Goal: Task Accomplishment & Management: Manage account settings

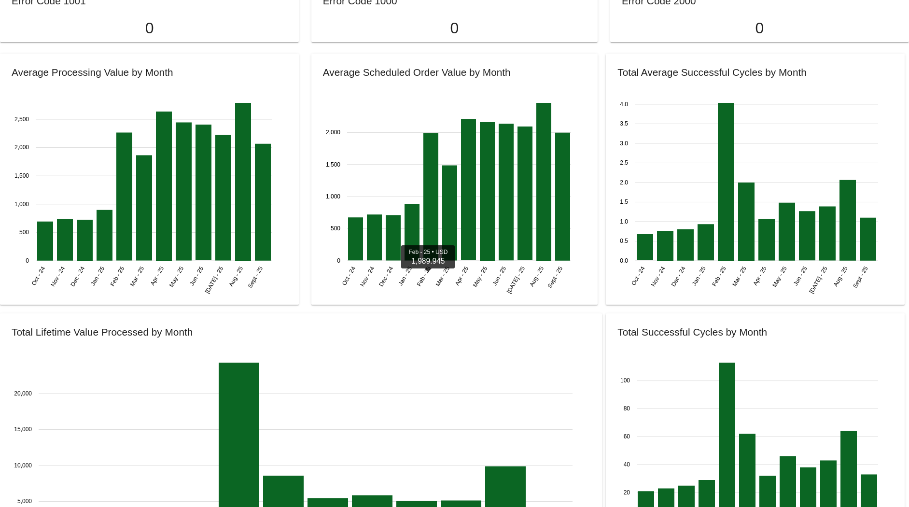
scroll to position [1207, 0]
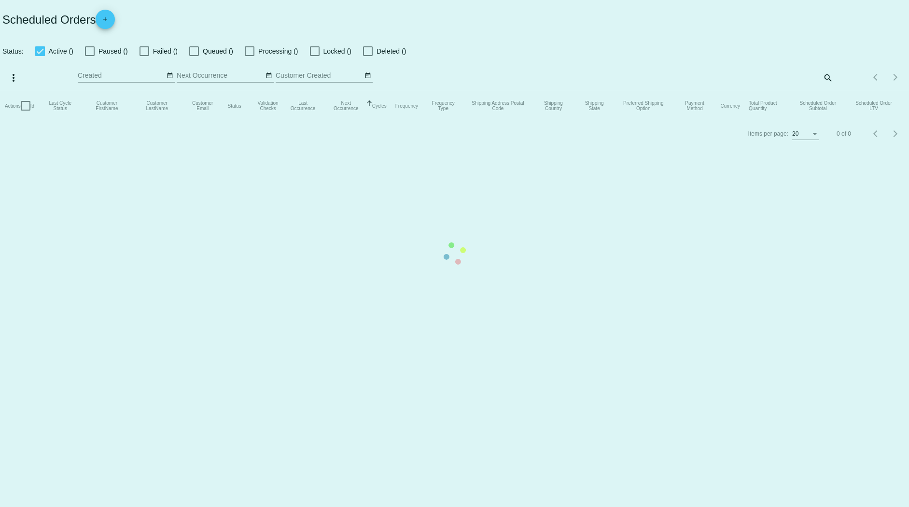
click at [530, 91] on mat-table "Actions Id Last Cycle Status Customer FirstName Customer LastName Customer Emai…" at bounding box center [454, 105] width 909 height 29
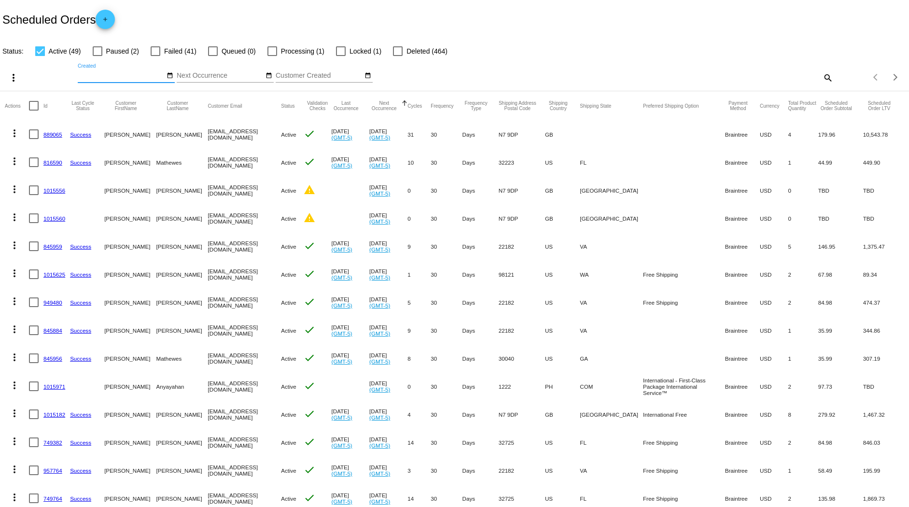
click at [139, 75] on input "Created" at bounding box center [121, 76] width 87 height 8
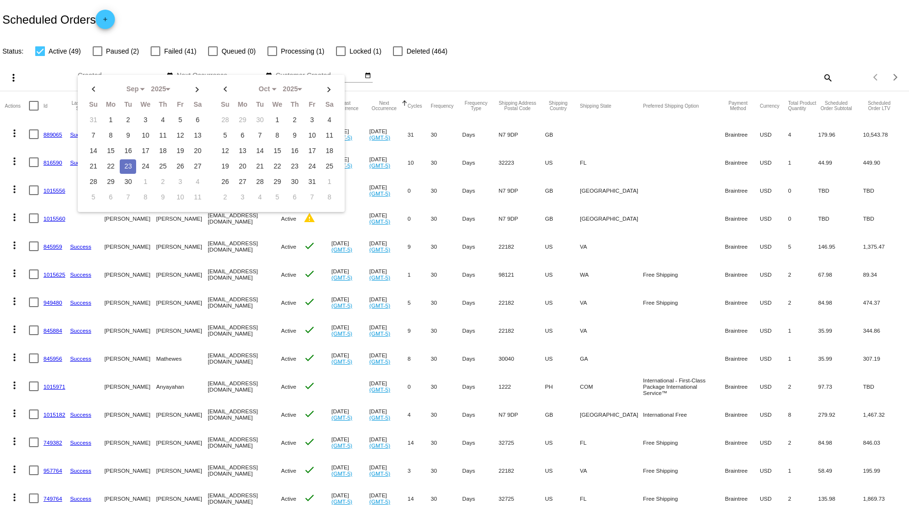
click at [430, 21] on div "Scheduled Orders add" at bounding box center [454, 19] width 909 height 39
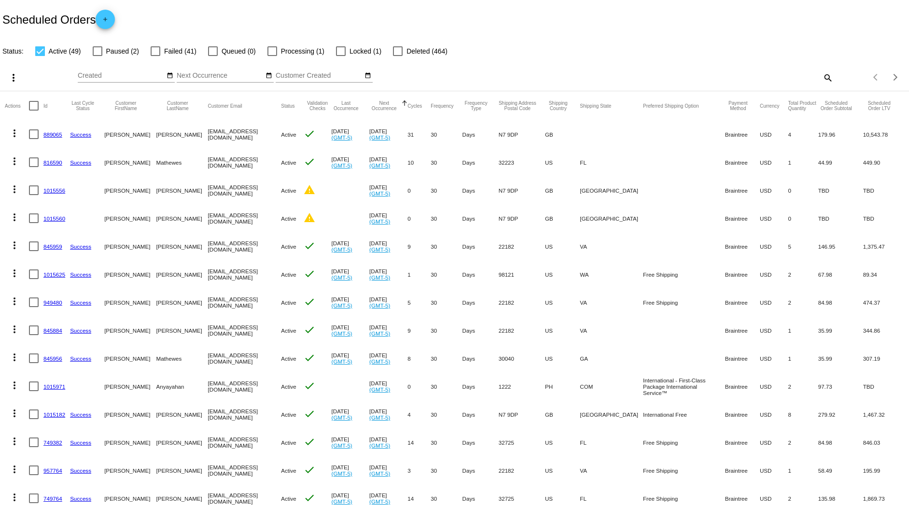
click at [119, 68] on div "Sep Jan Feb Mar Apr Su Mo Tu We Th" at bounding box center [121, 73] width 87 height 19
click at [120, 72] on input "Created" at bounding box center [121, 76] width 87 height 8
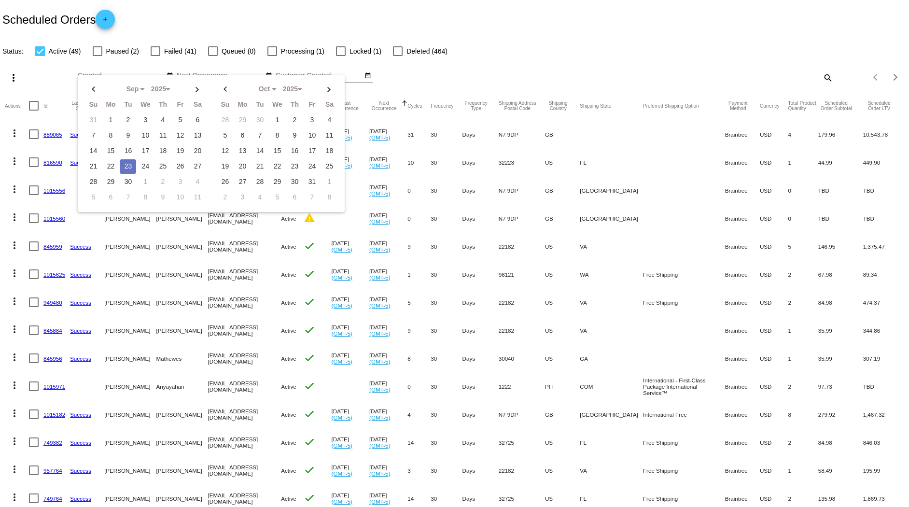
click at [411, 68] on div "Sep Jan Feb Mar Apr Su Mo" at bounding box center [342, 78] width 529 height 28
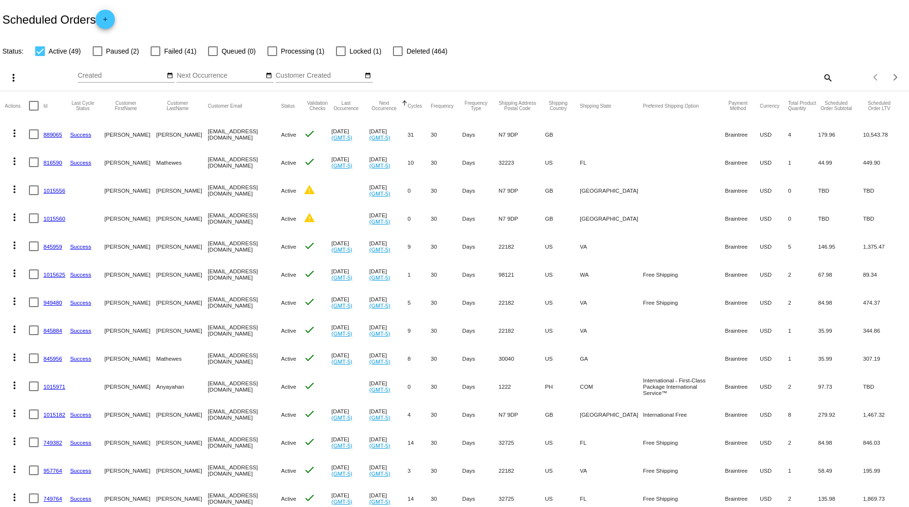
click at [309, 73] on input "Customer Created" at bounding box center [319, 76] width 87 height 8
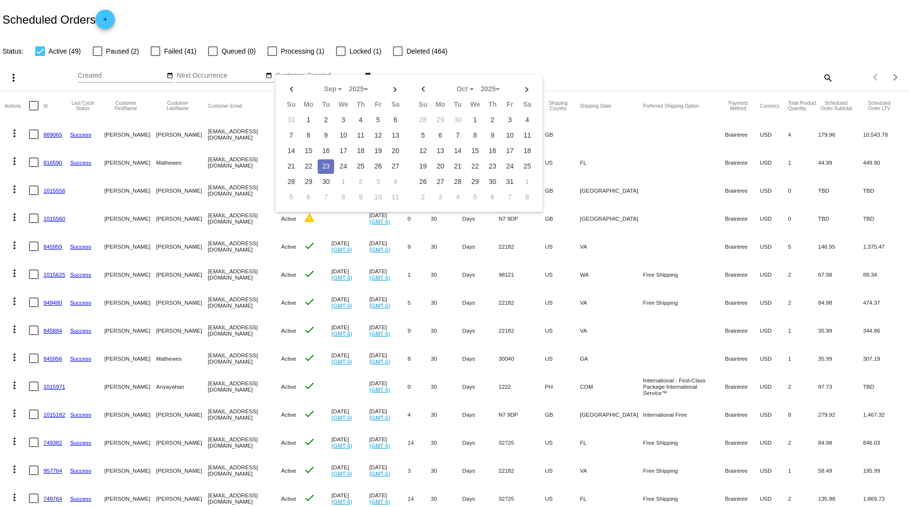
click at [484, 70] on div "Sep Jan Feb Mar Apr Su Mo" at bounding box center [342, 78] width 529 height 28
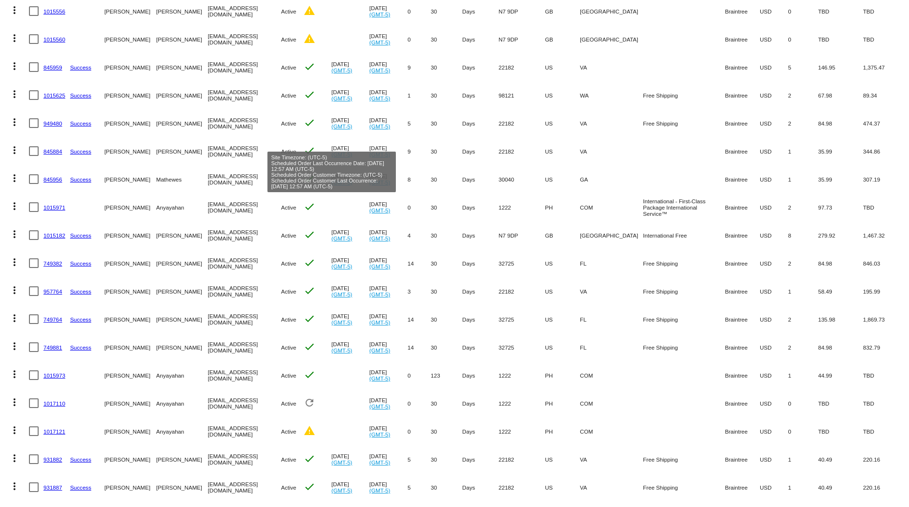
scroll to position [208, 0]
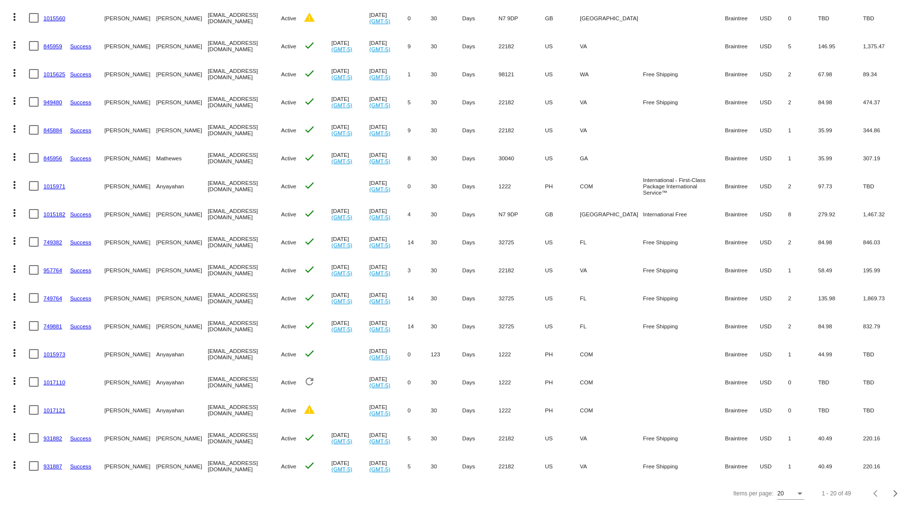
click at [65, 342] on mat-cell "1015973" at bounding box center [56, 354] width 27 height 28
click at [62, 351] on link "1015973" at bounding box center [54, 354] width 22 height 6
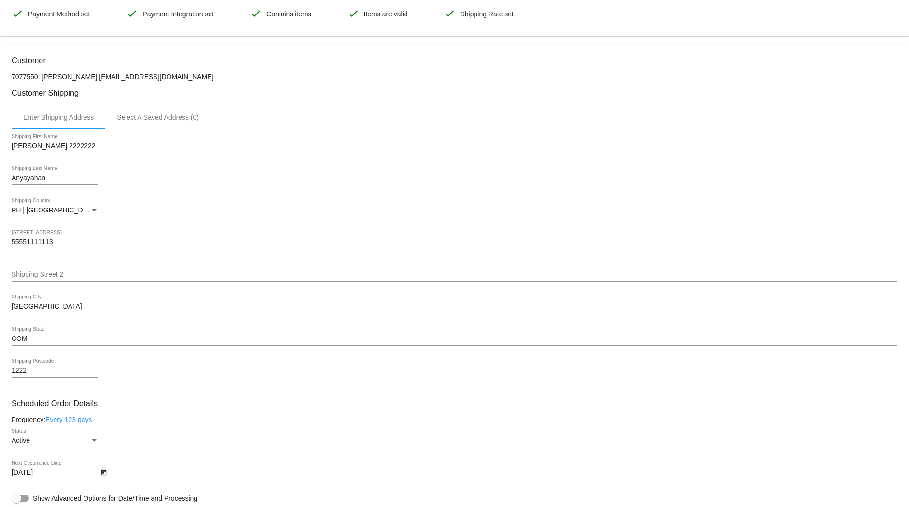
scroll to position [35, 0]
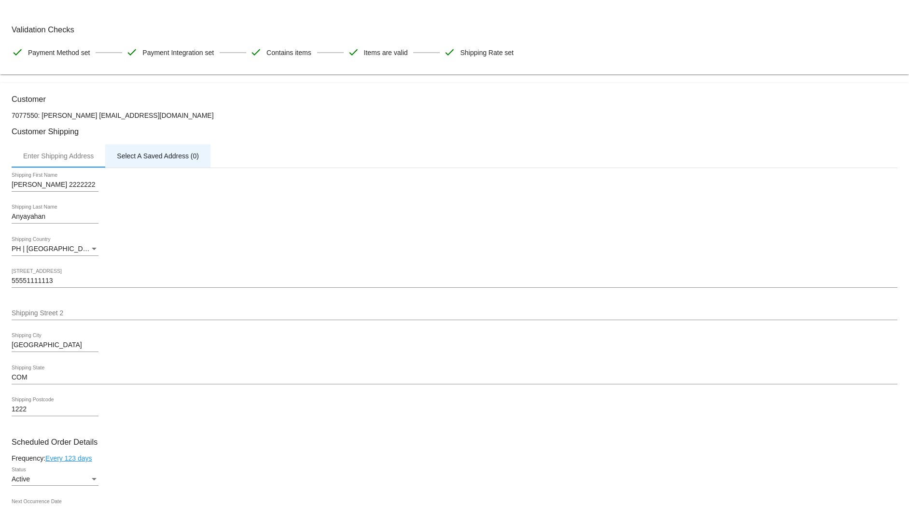
click at [166, 163] on div "Select A Saved Address (0)" at bounding box center [157, 155] width 105 height 23
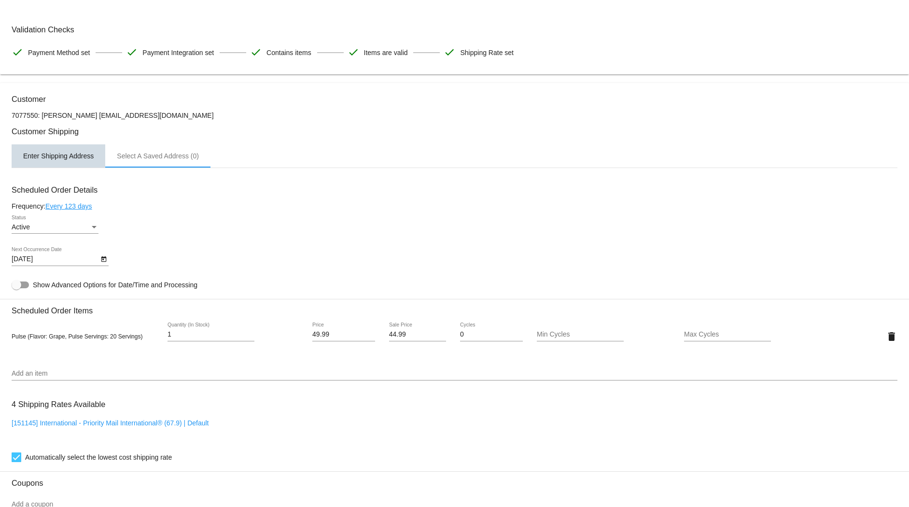
click at [74, 158] on div "Enter Shipping Address" at bounding box center [59, 155] width 94 height 23
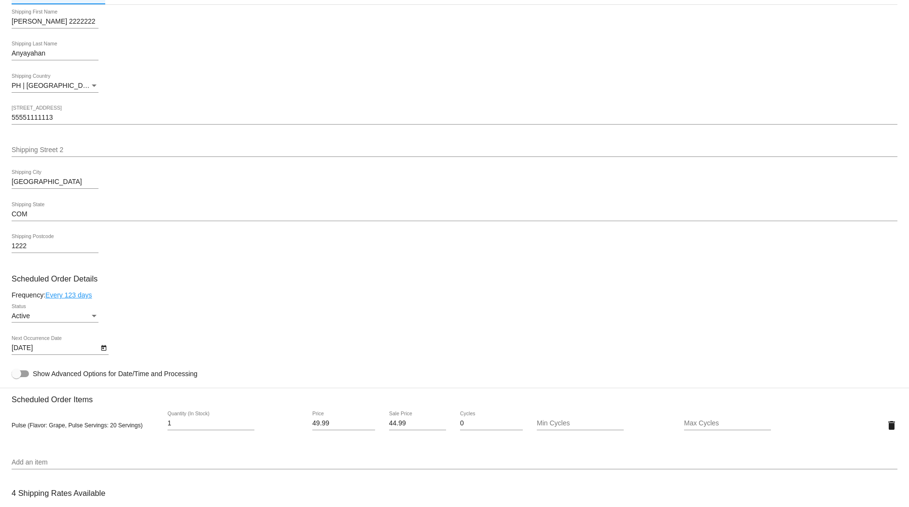
scroll to position [142, 0]
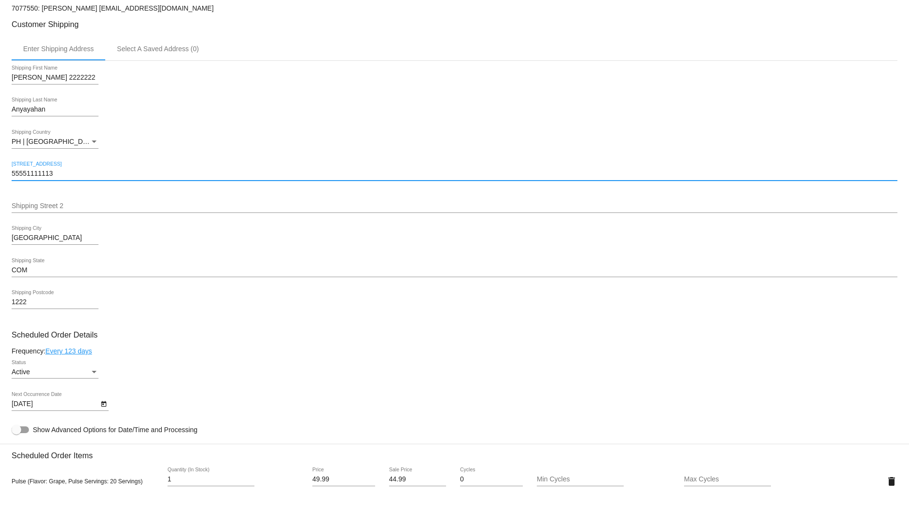
click at [115, 170] on input "55551111113" at bounding box center [455, 174] width 886 height 8
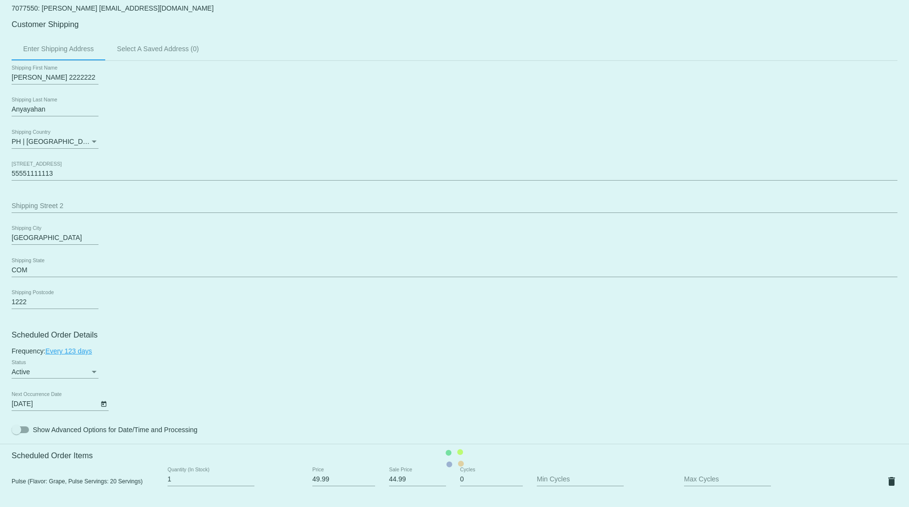
drag, startPoint x: 67, startPoint y: 80, endPoint x: 15, endPoint y: 79, distance: 51.2
click at [15, 79] on mat-card "Customer 7077550: Bryan Anyayahan anyayahanbryan@gmail.com Customer Shipping En…" at bounding box center [454, 459] width 909 height 966
click at [33, 73] on mat-card "Customer 7077550: Bryan Anyayahan anyayahanbryan@gmail.com Customer Shipping En…" at bounding box center [454, 459] width 909 height 966
click at [60, 71] on mat-card "Customer 7077550: Bryan Anyayahan anyayahanbryan@gmail.com Customer Shipping En…" at bounding box center [454, 459] width 909 height 966
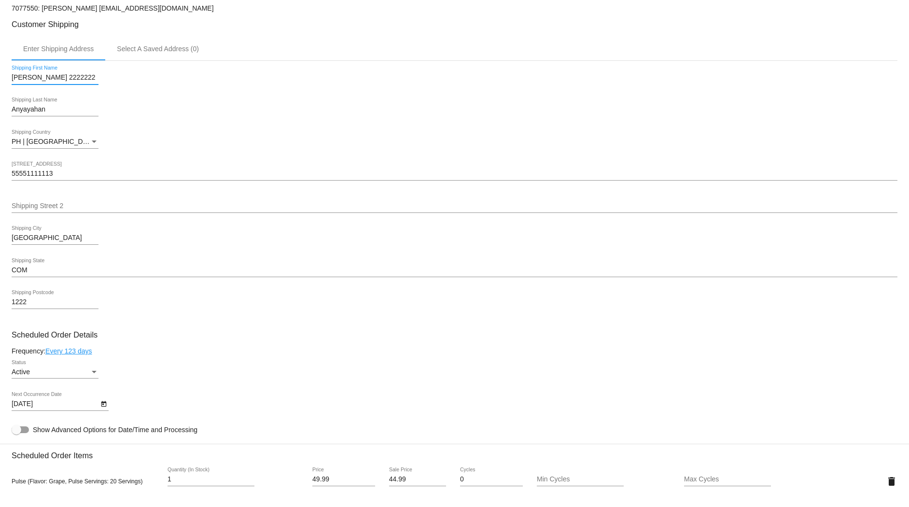
click at [51, 74] on input "Bryan 2222222" at bounding box center [55, 78] width 87 height 8
drag, startPoint x: 59, startPoint y: 71, endPoint x: 30, endPoint y: 77, distance: 29.1
click at [30, 77] on input "Bryan 2222222" at bounding box center [55, 78] width 87 height 8
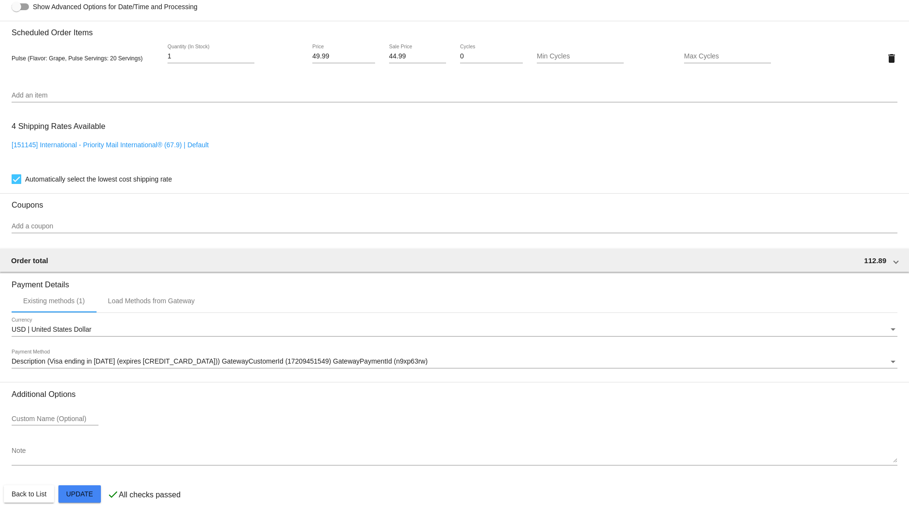
scroll to position [571, 0]
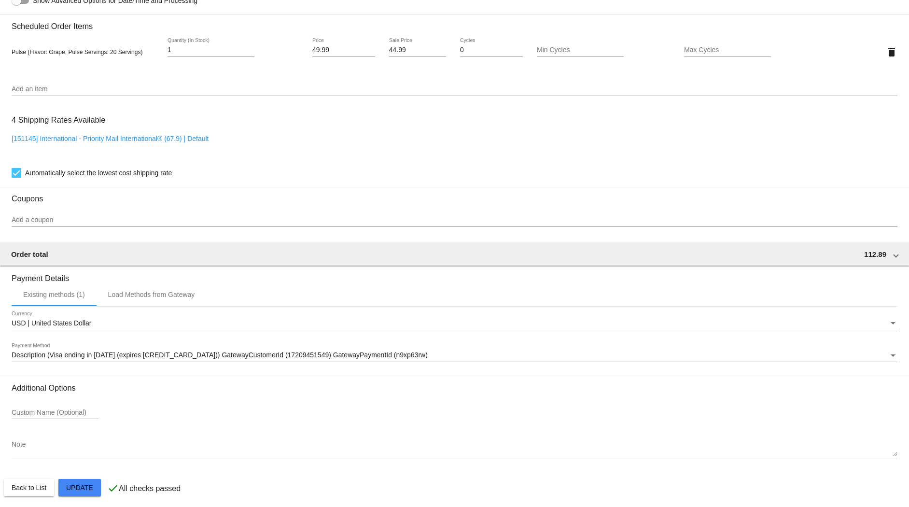
click at [62, 481] on mat-card "Customer 7077550: Bryan Anyayahan anyayahanbryan@gmail.com Customer Shipping En…" at bounding box center [454, 30] width 909 height 966
type input "[PERSON_NAME] test edited now"
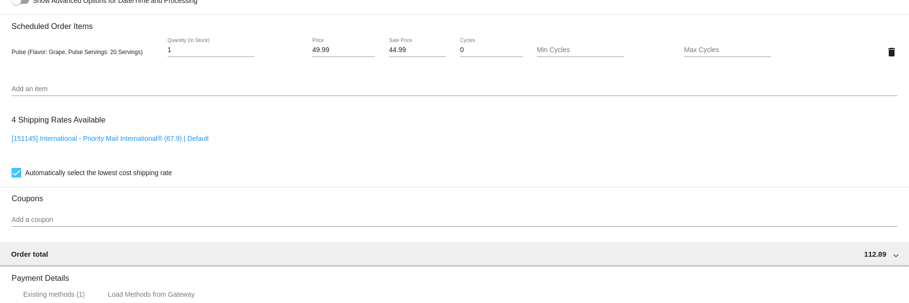
click at [124, 235] on mat-card "Customer 7077550: Bryan Anyayahan anyayahanbryan@gmail.com Customer Shipping En…" at bounding box center [454, 30] width 909 height 966
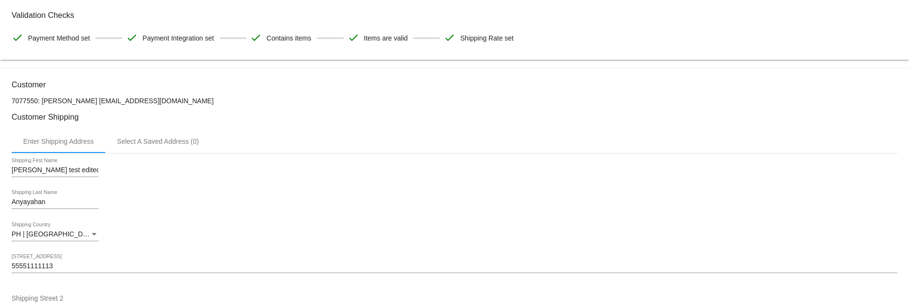
scroll to position [23, 0]
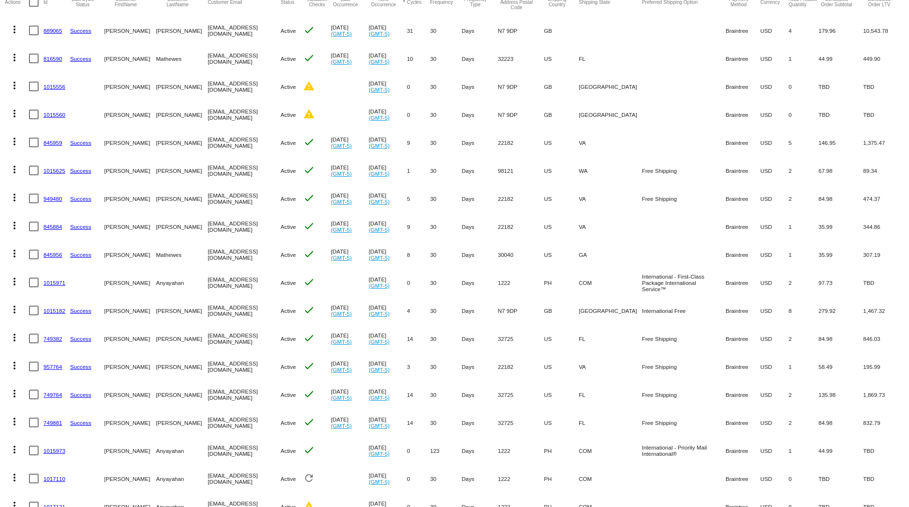
scroll to position [107, 0]
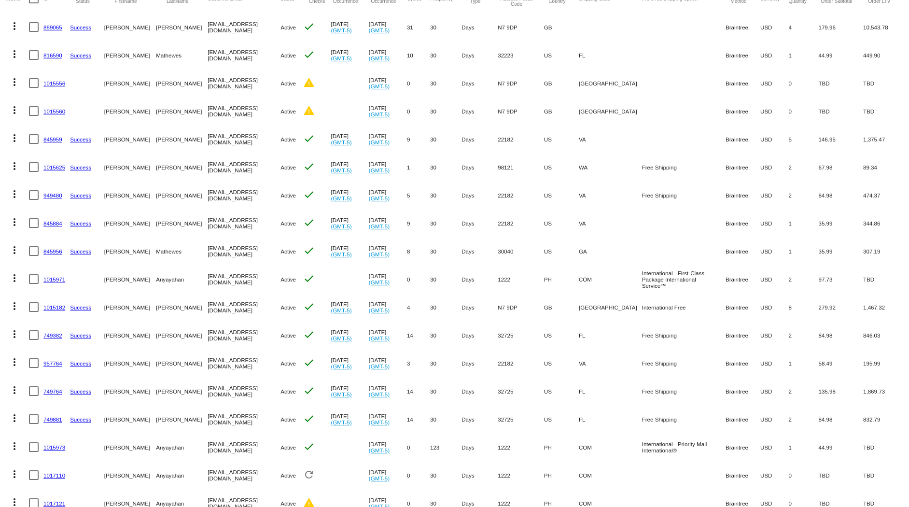
click at [50, 303] on link "1015973" at bounding box center [54, 447] width 22 height 6
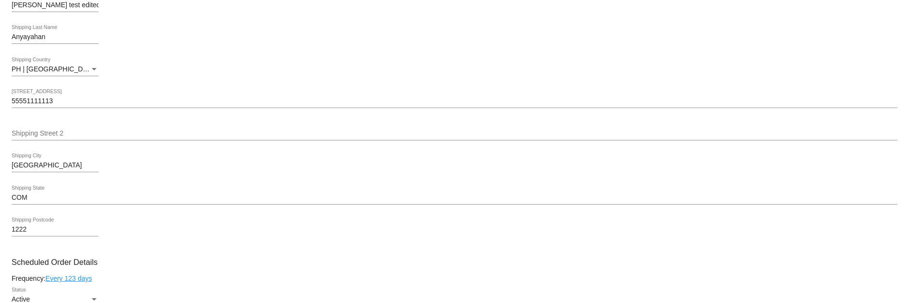
scroll to position [537, 0]
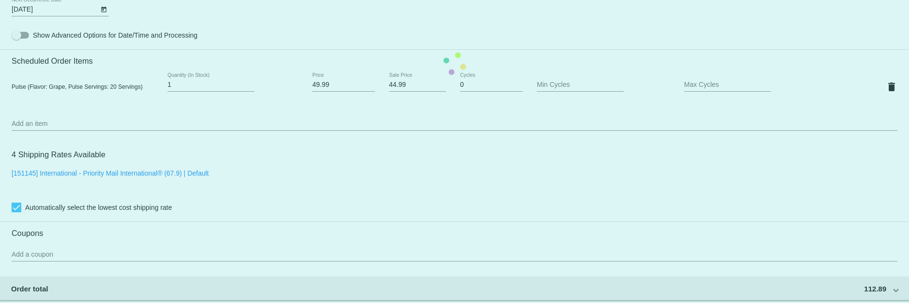
drag, startPoint x: 321, startPoint y: 76, endPoint x: 318, endPoint y: 84, distance: 8.4
